Goal: Task Accomplishment & Management: Manage account settings

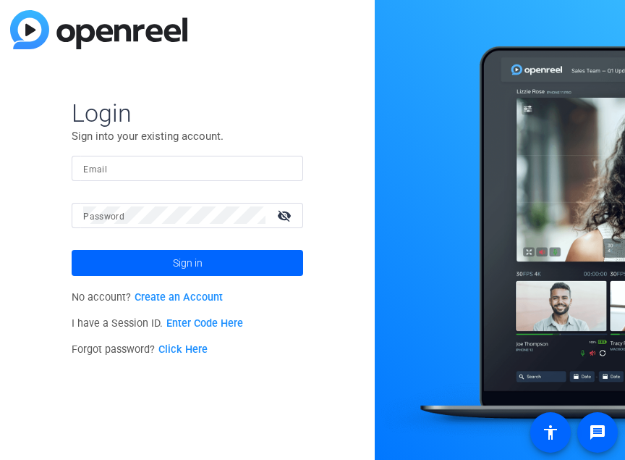
click at [180, 169] on input "Email" at bounding box center [187, 167] width 208 height 17
type input "[PERSON_NAME][EMAIL_ADDRESS][DOMAIN_NAME]"
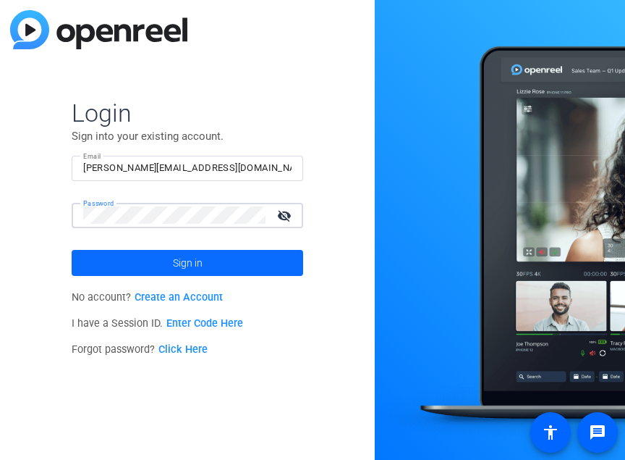
click at [244, 262] on span at bounding box center [188, 262] width 232 height 35
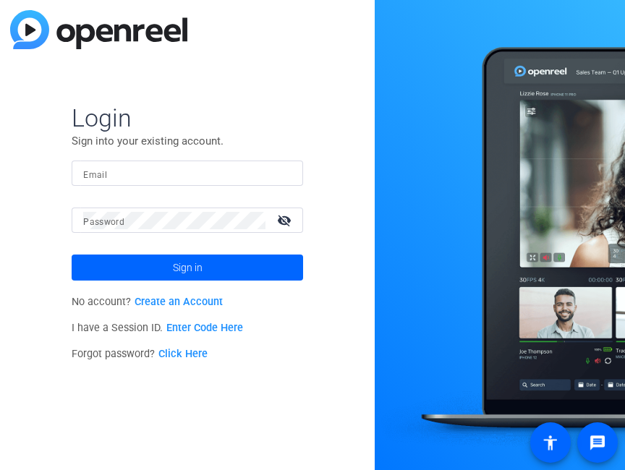
click at [200, 172] on input "Email" at bounding box center [187, 173] width 208 height 17
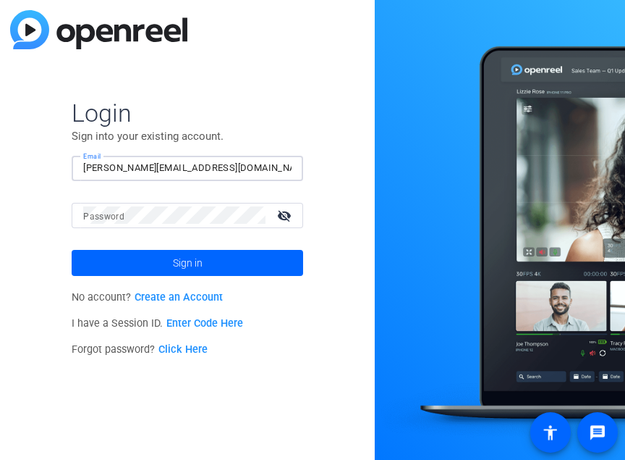
type input "[PERSON_NAME][EMAIL_ADDRESS][DOMAIN_NAME]"
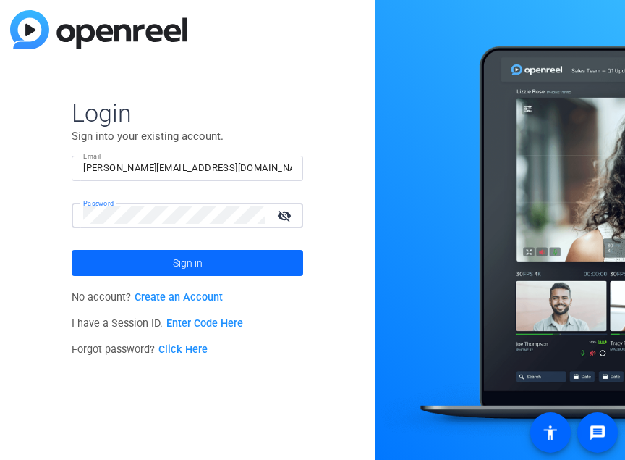
click at [111, 270] on span at bounding box center [188, 262] width 232 height 35
